Goal: Register for event/course

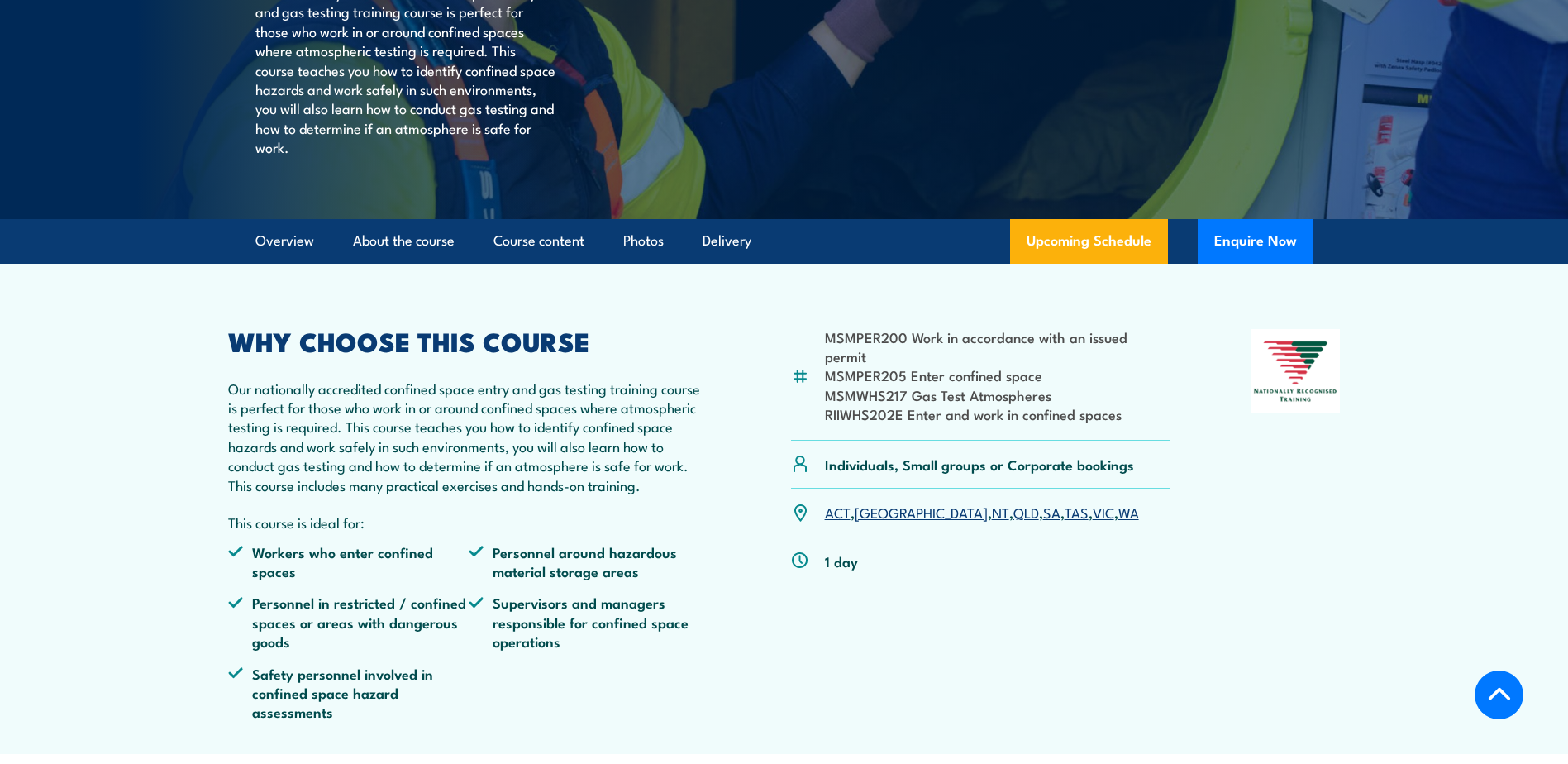
click at [1013, 522] on link "QLD" at bounding box center [1026, 512] width 26 height 20
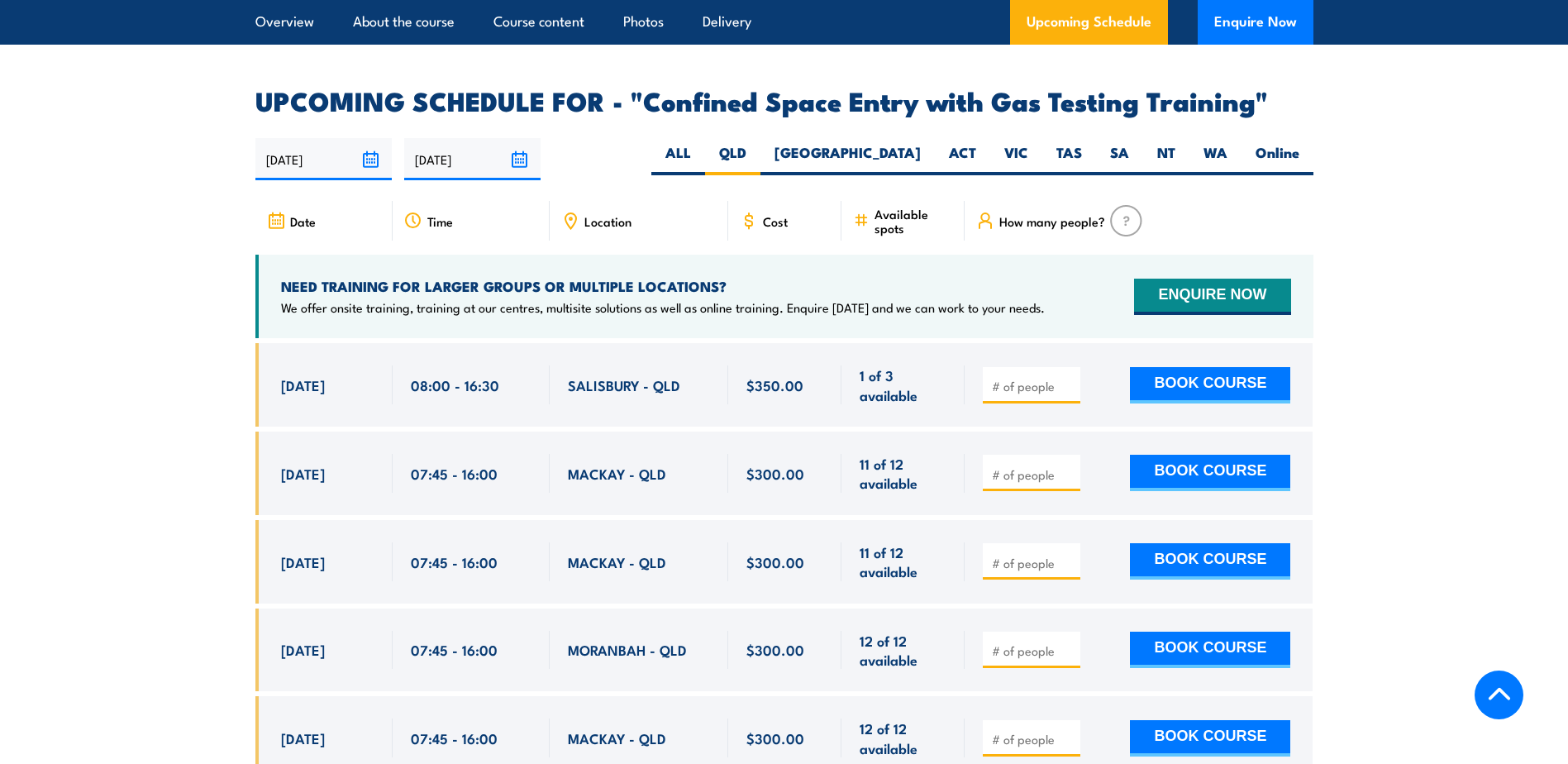
scroll to position [3056, 0]
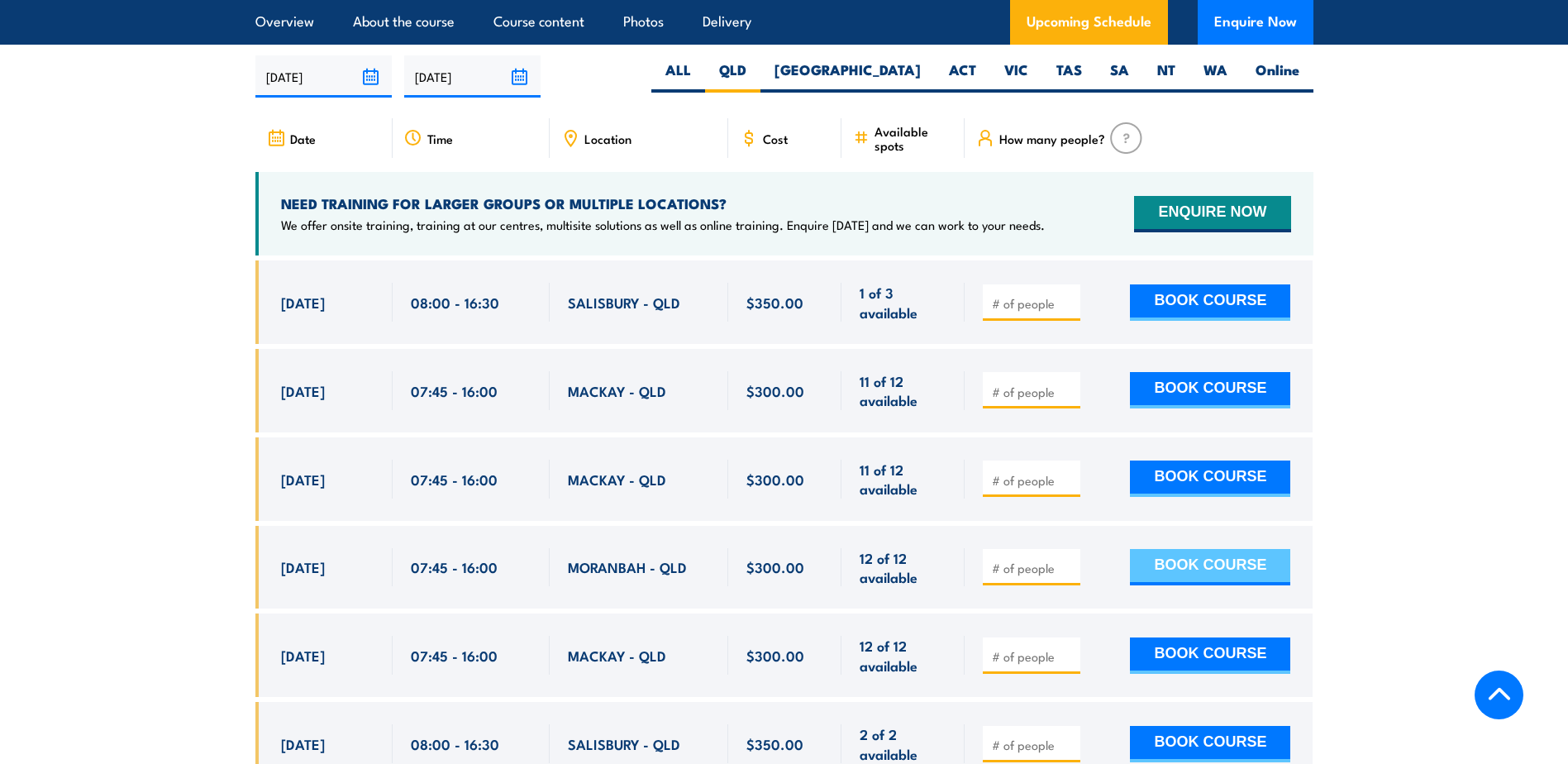
click at [1163, 555] on button "BOOK COURSE" at bounding box center [1210, 568] width 160 height 37
type input "1"
click at [1205, 559] on button "BOOK COURSE" at bounding box center [1210, 568] width 160 height 37
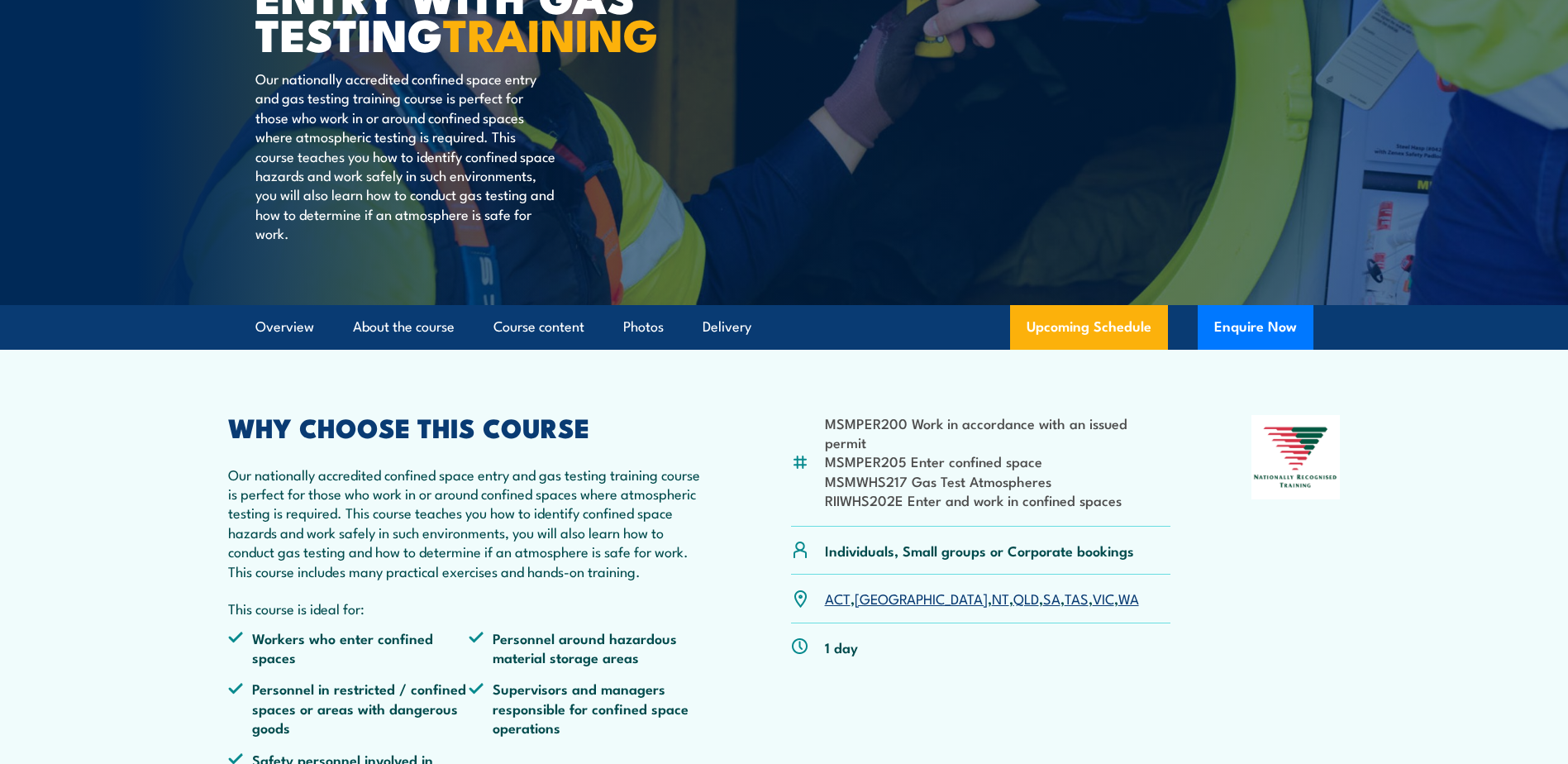
scroll to position [493, 0]
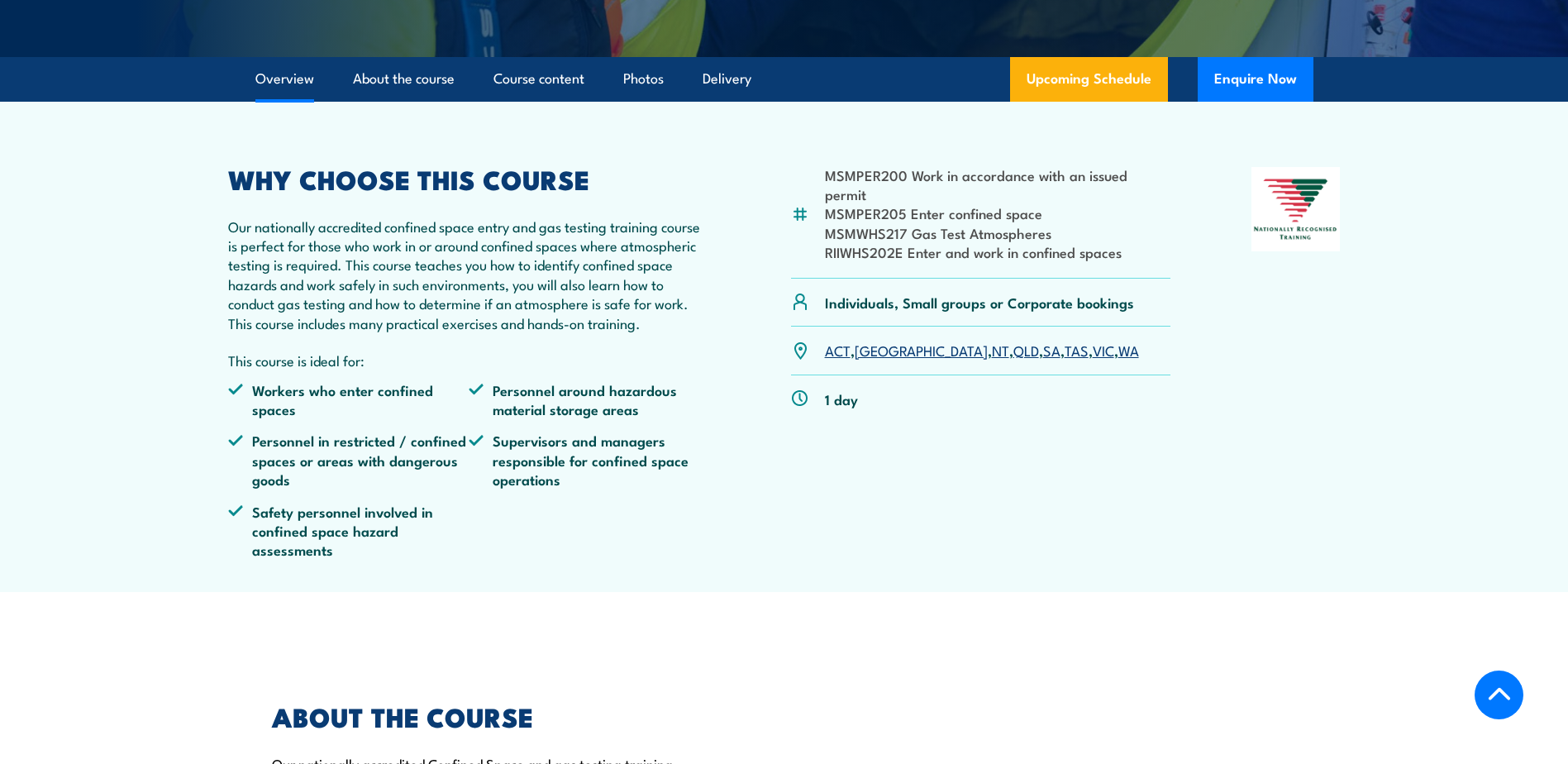
click at [1013, 359] on link "QLD" at bounding box center [1026, 350] width 26 height 20
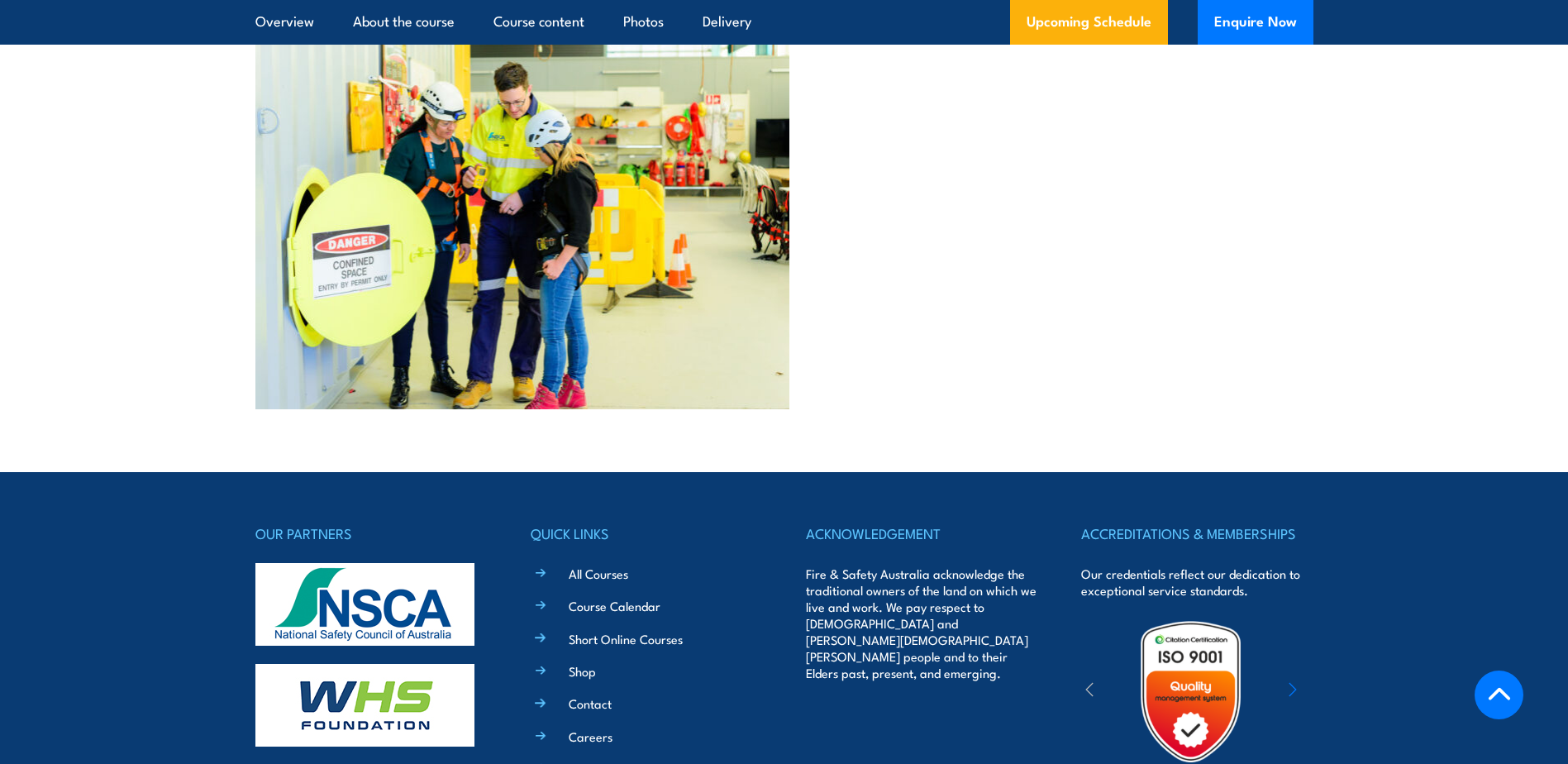
scroll to position [5971, 0]
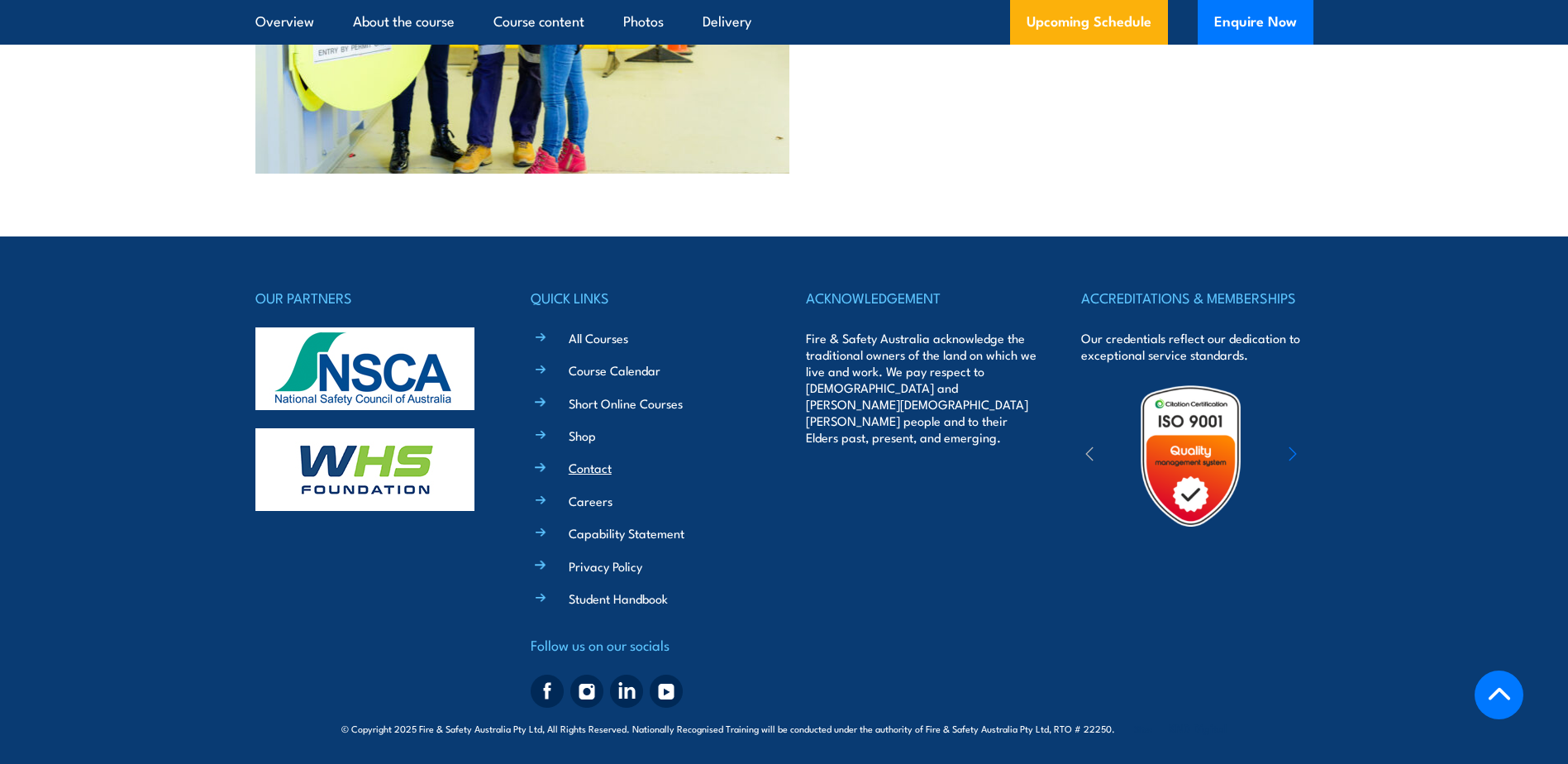
click at [578, 469] on link "Contact" at bounding box center [590, 467] width 43 height 18
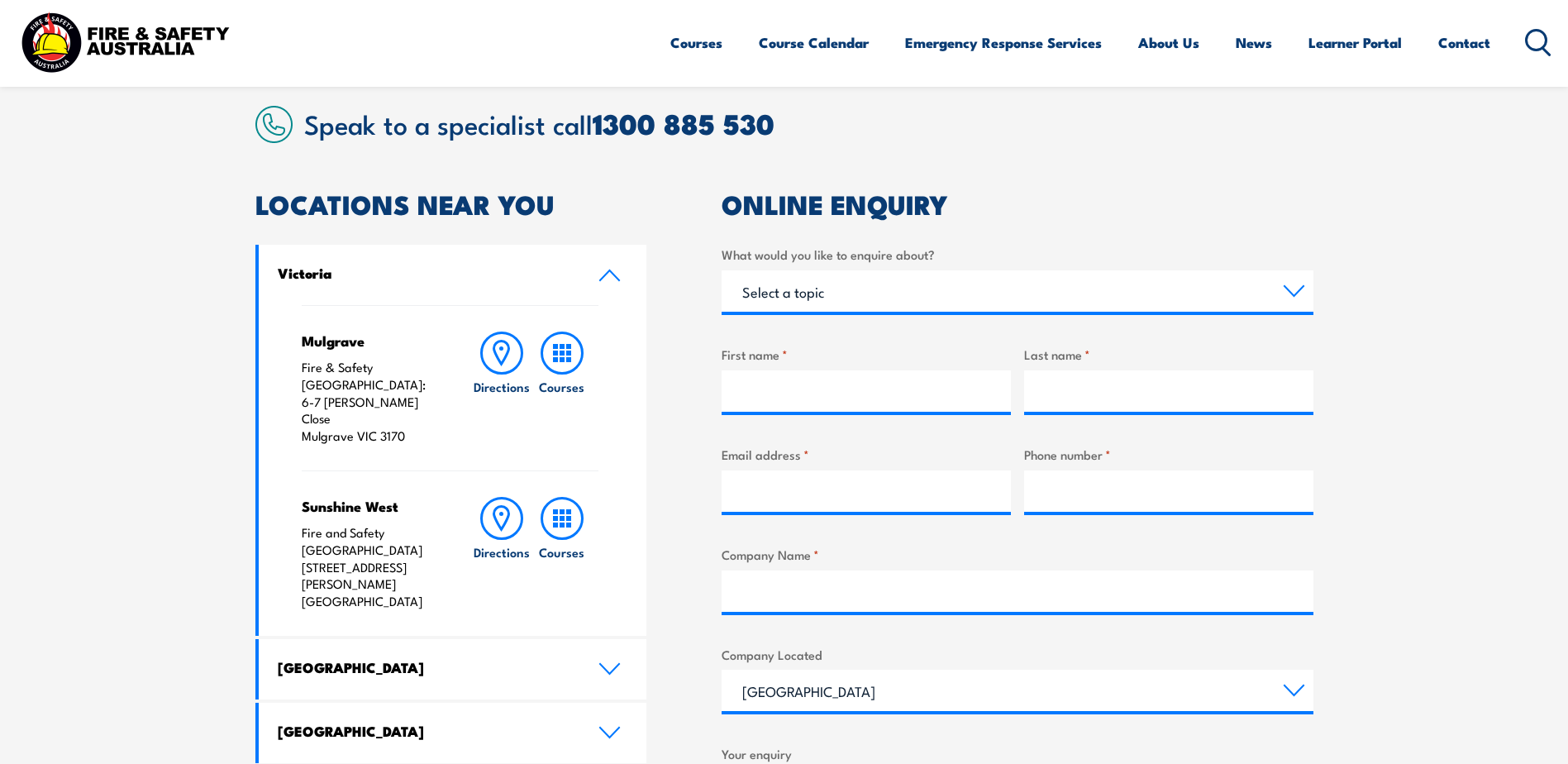
scroll to position [578, 0]
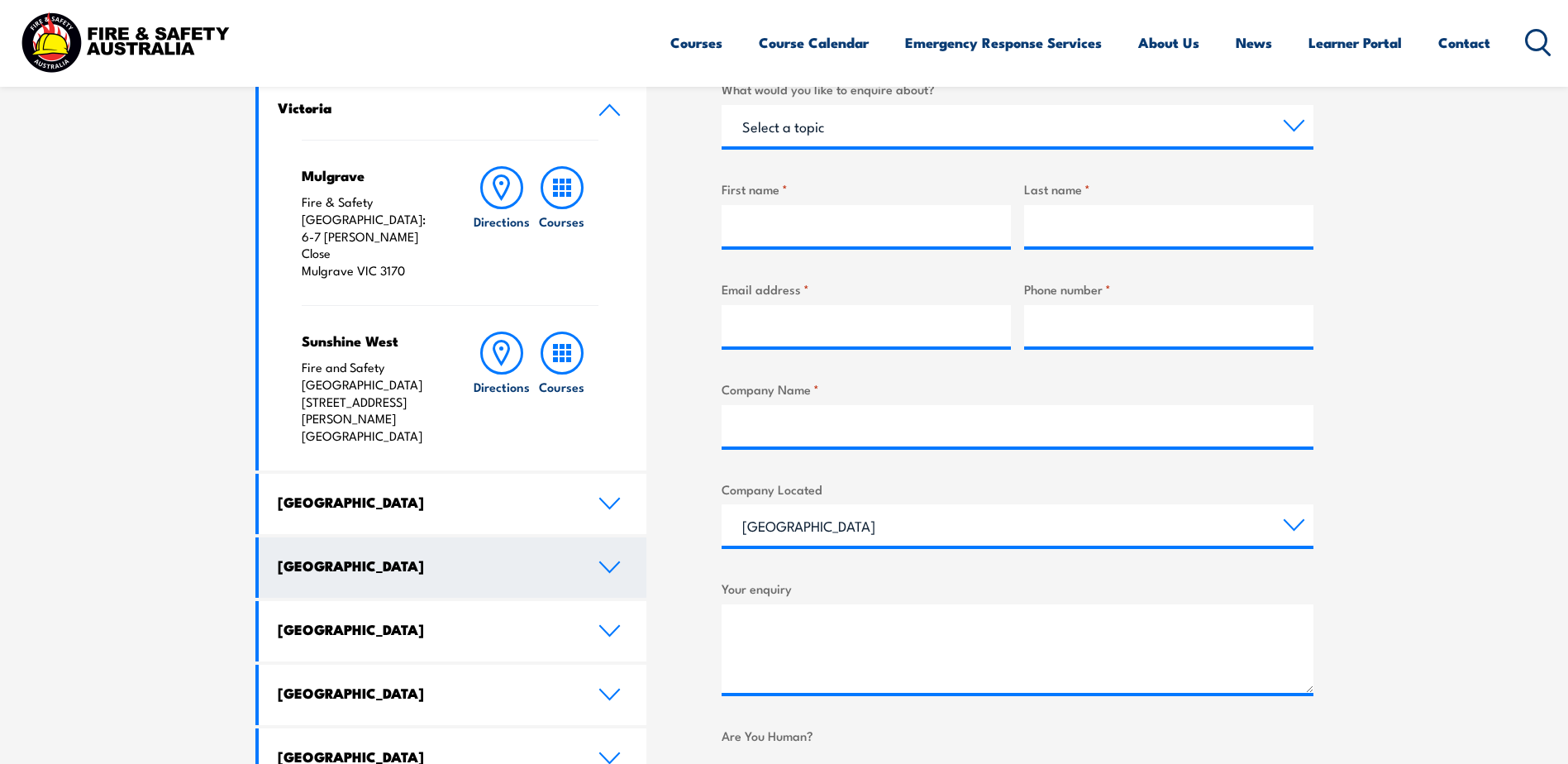
click at [616, 537] on link "[GEOGRAPHIC_DATA]" at bounding box center [453, 568] width 388 height 60
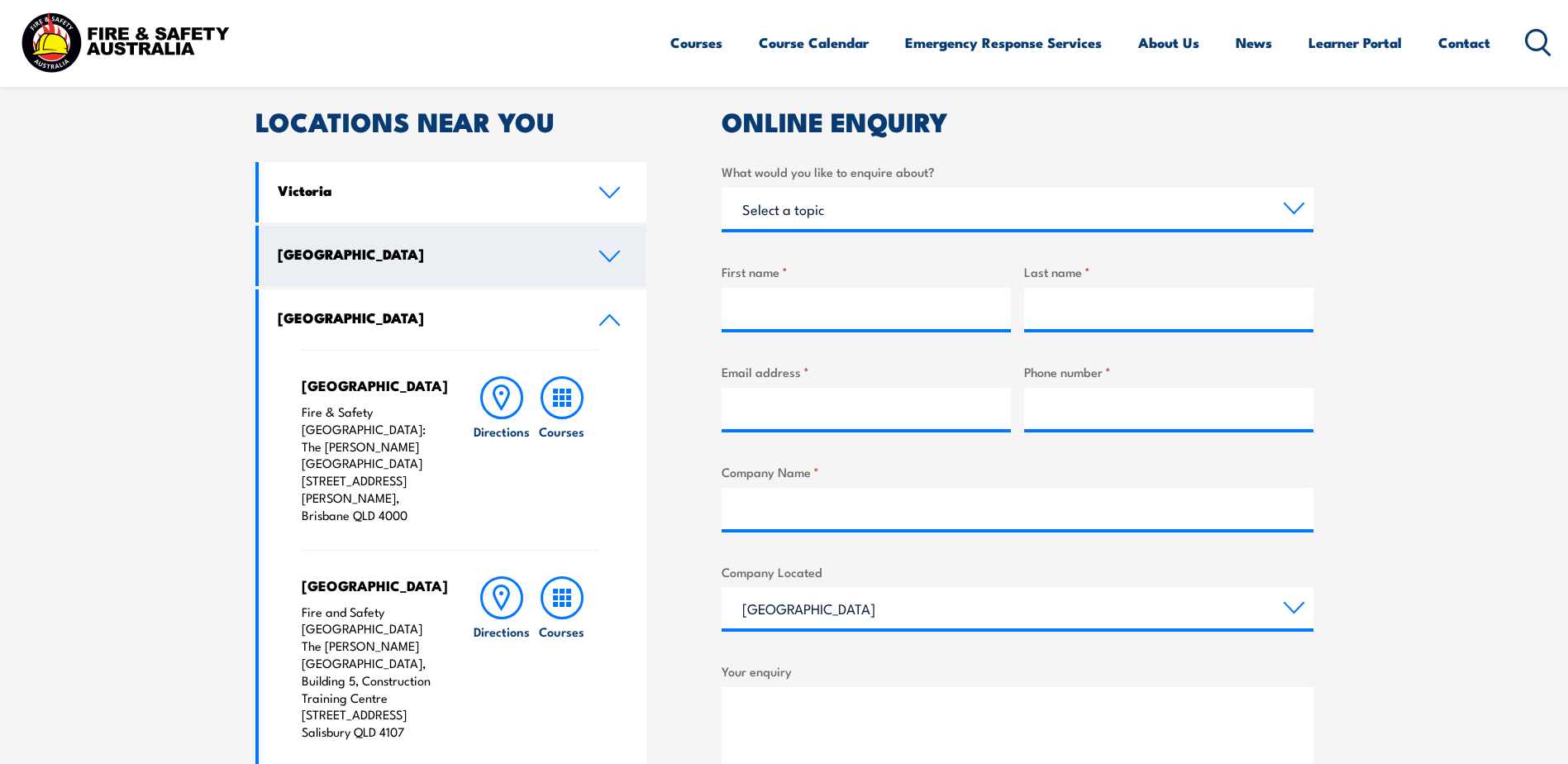
scroll to position [414, 0]
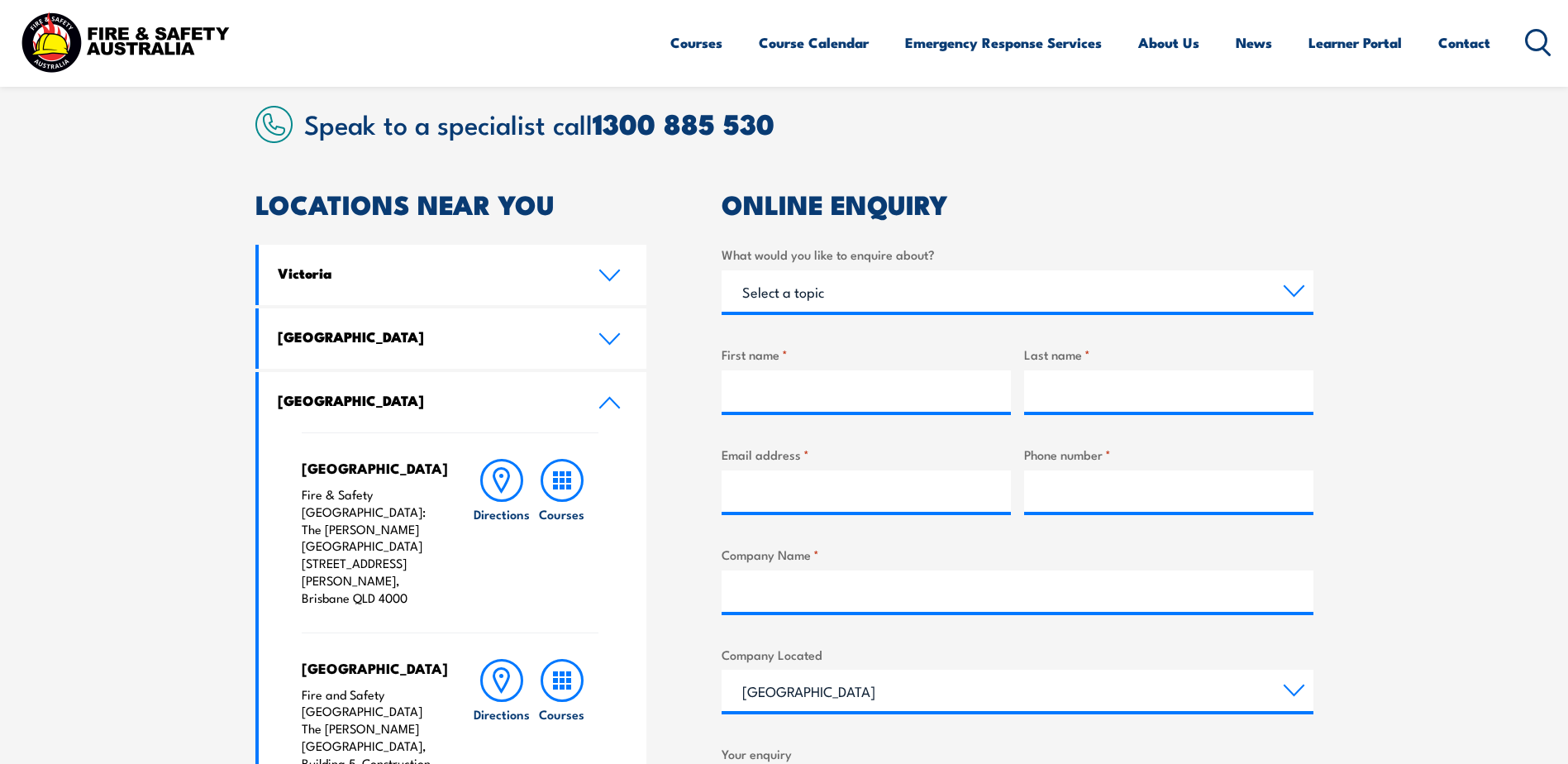
click at [611, 408] on icon at bounding box center [609, 403] width 23 height 13
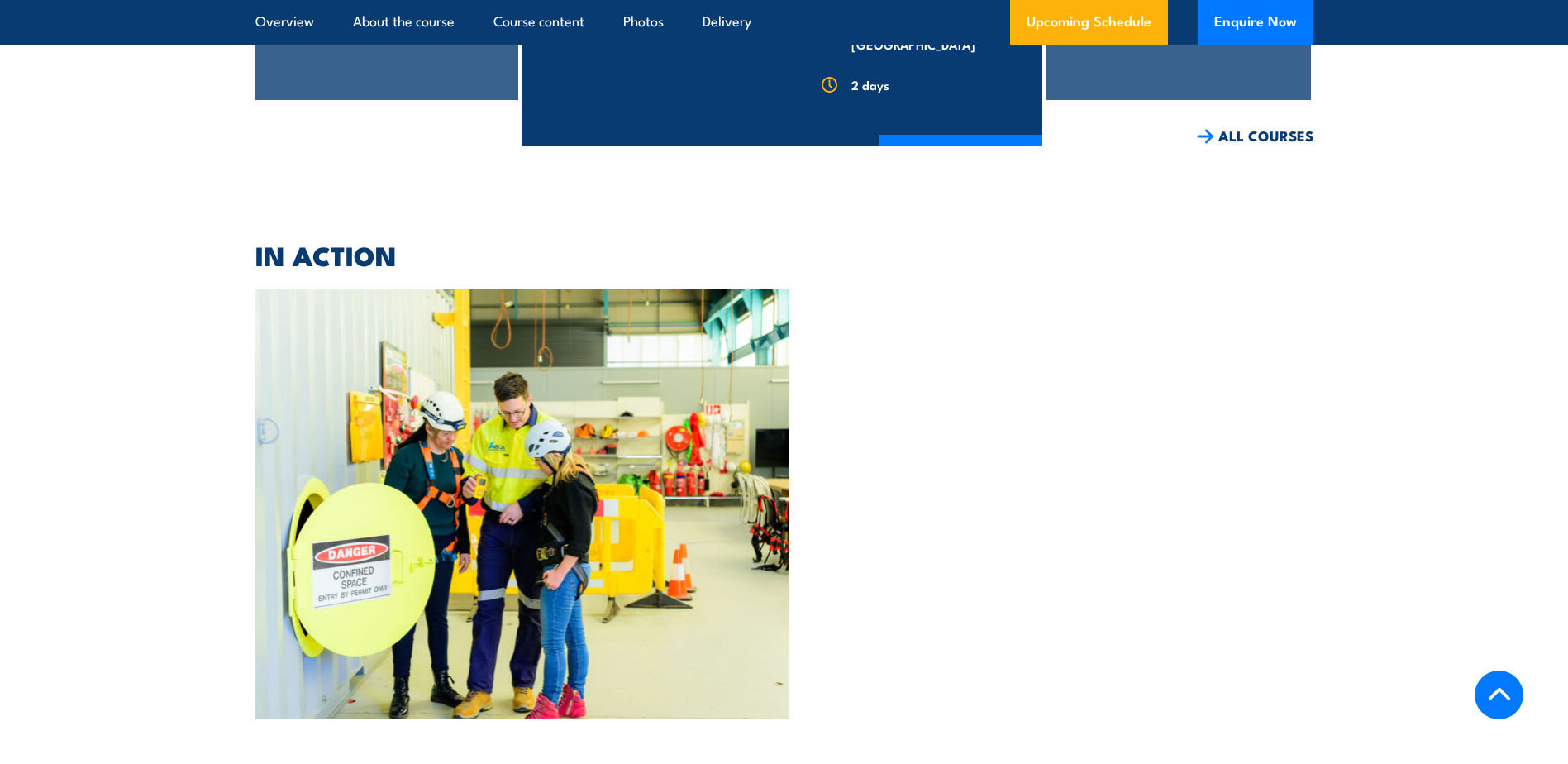
scroll to position [4979, 0]
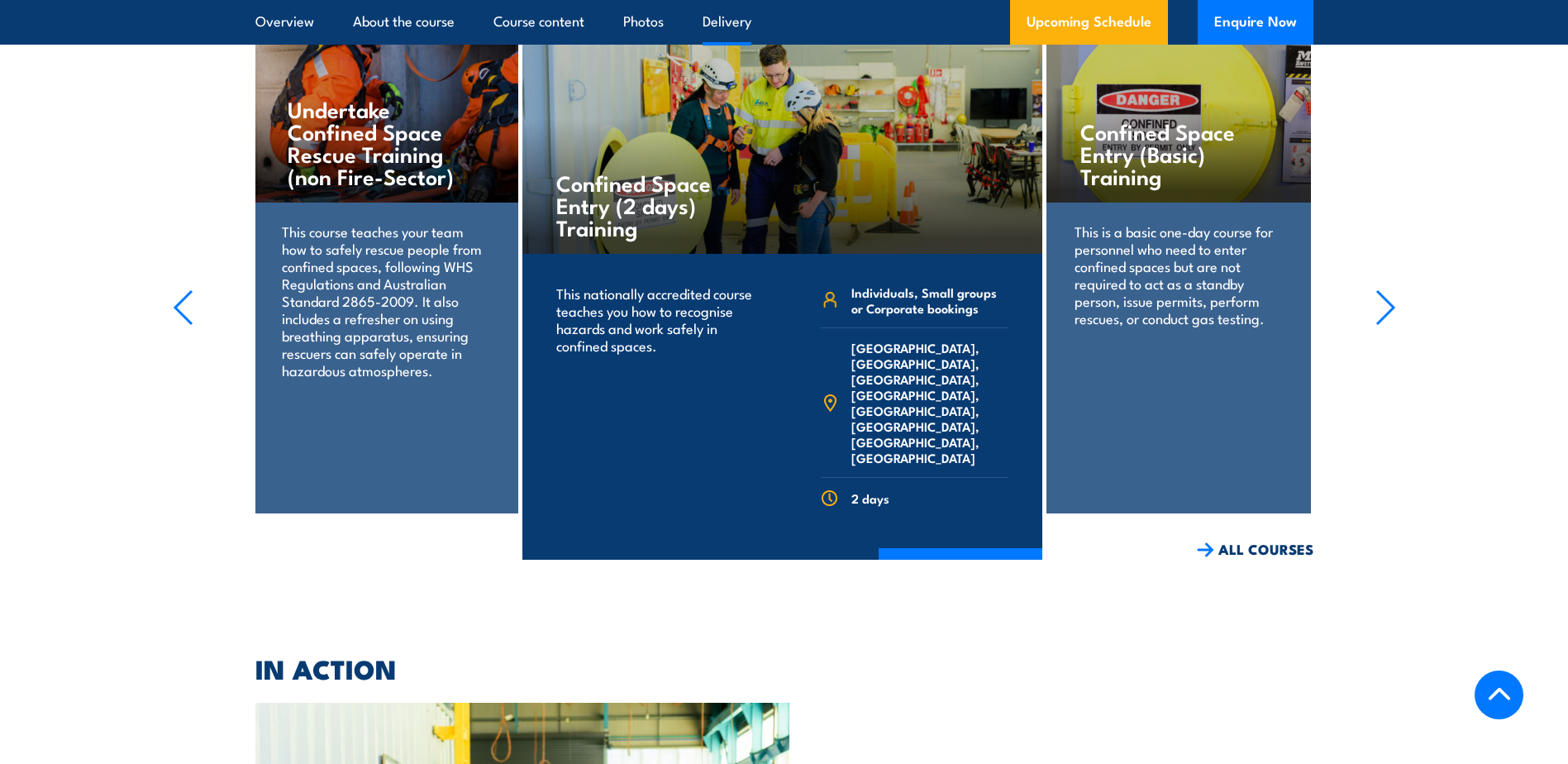
click at [722, 15] on link "Delivery" at bounding box center [727, 22] width 48 height 43
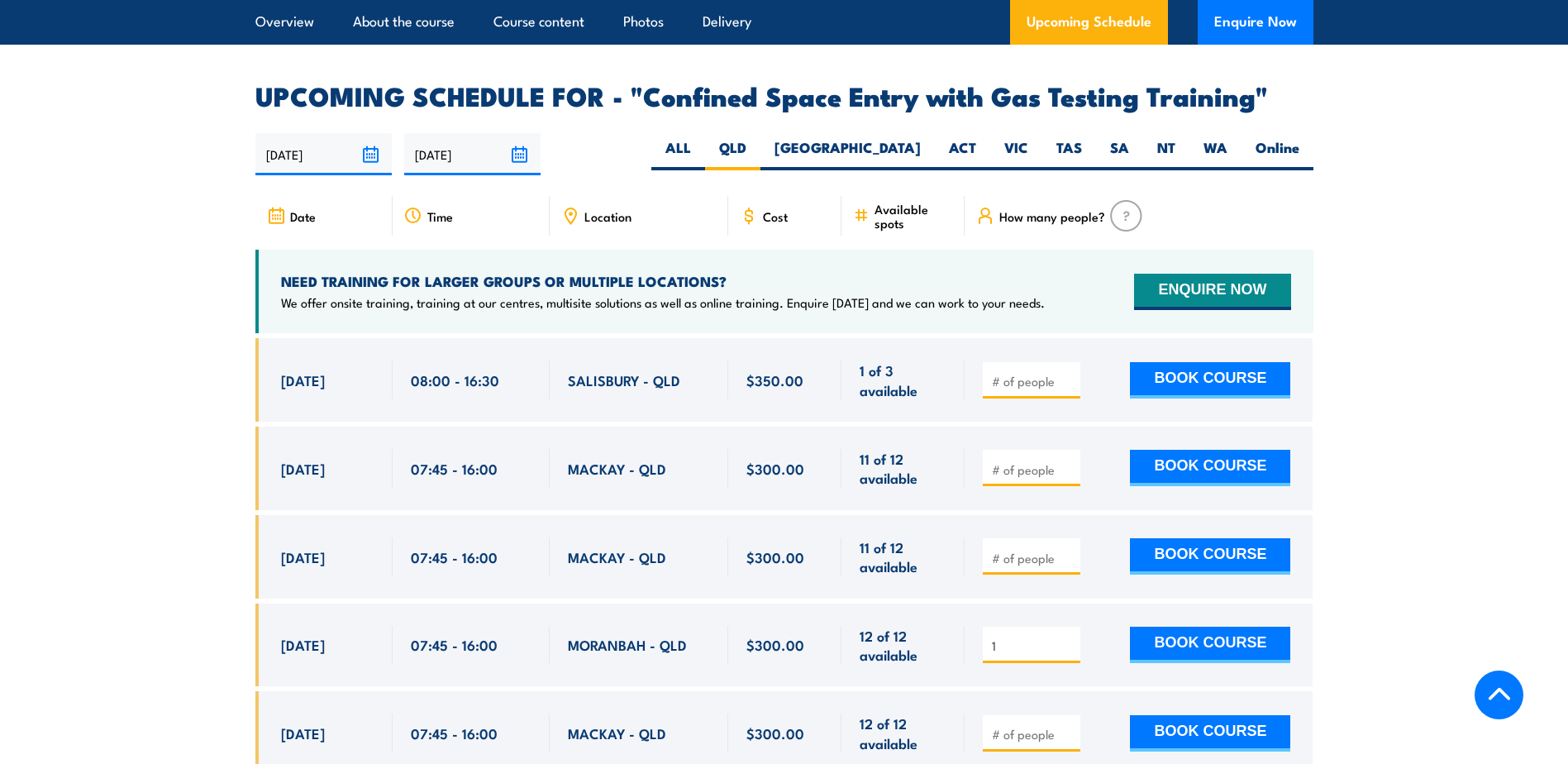
scroll to position [3144, 0]
